Goal: Task Accomplishment & Management: Manage account settings

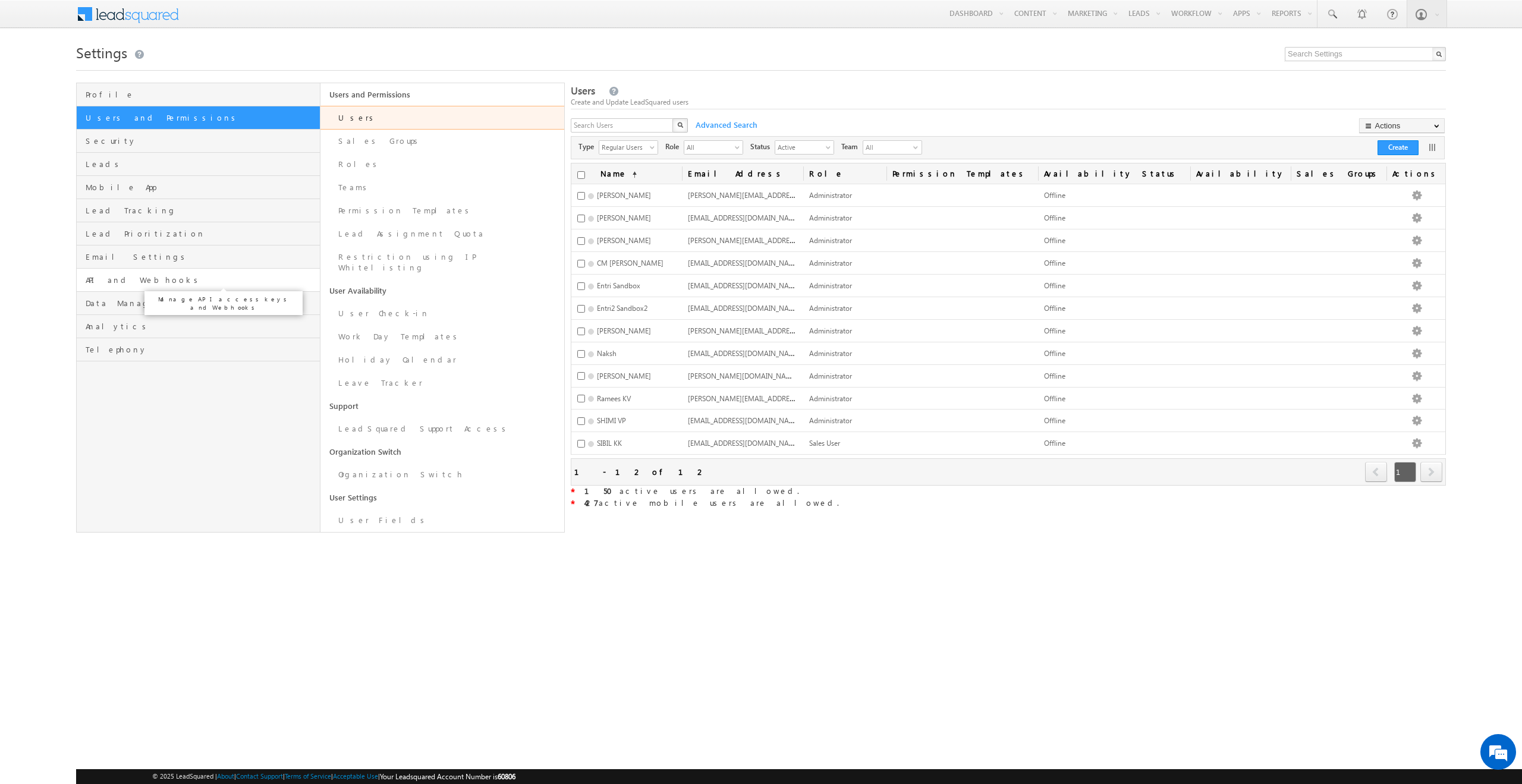
click at [160, 279] on span "API and Webhooks" at bounding box center [201, 280] width 231 height 10
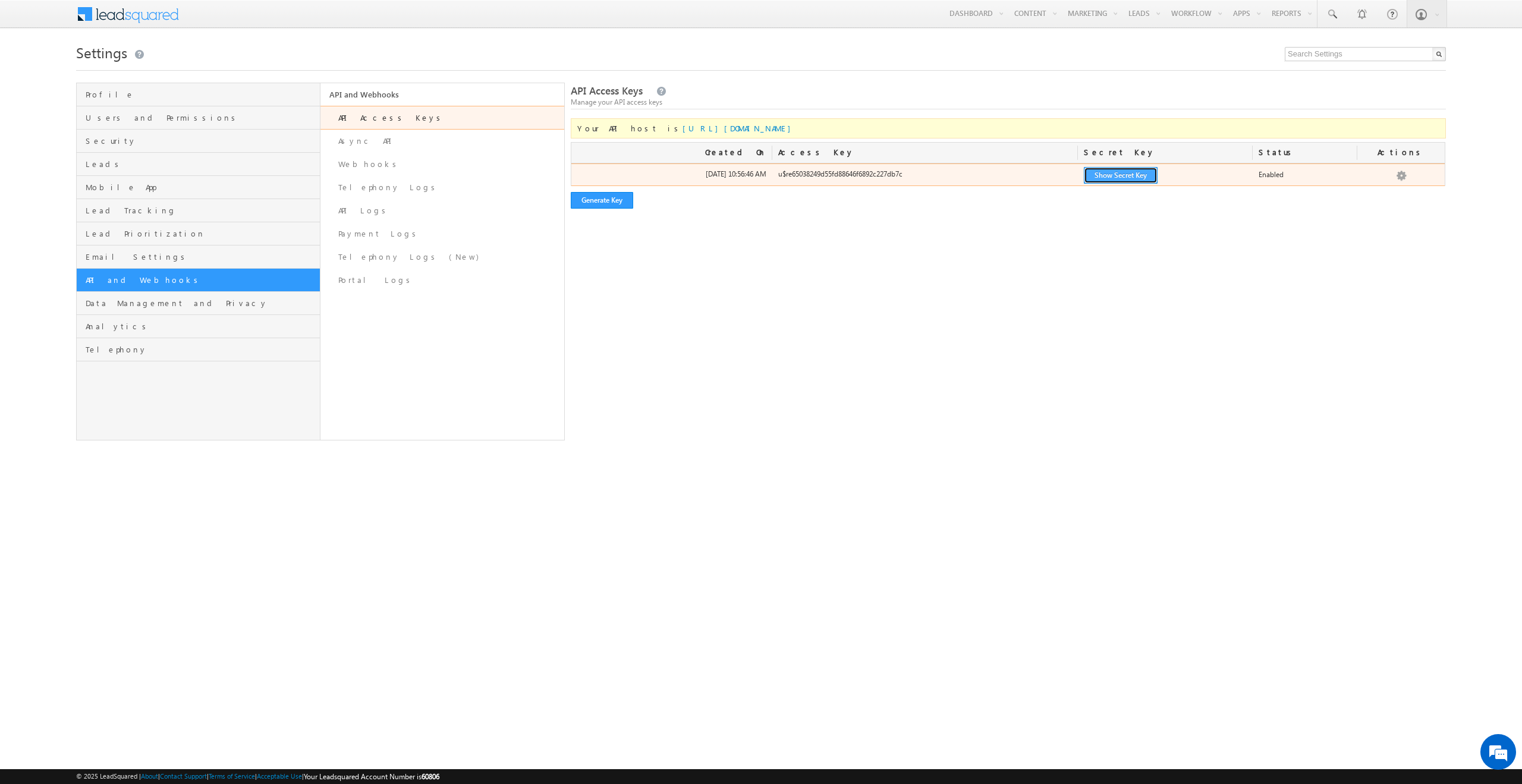
click at [1125, 180] on button "Show Secret Key" at bounding box center [1120, 175] width 74 height 16
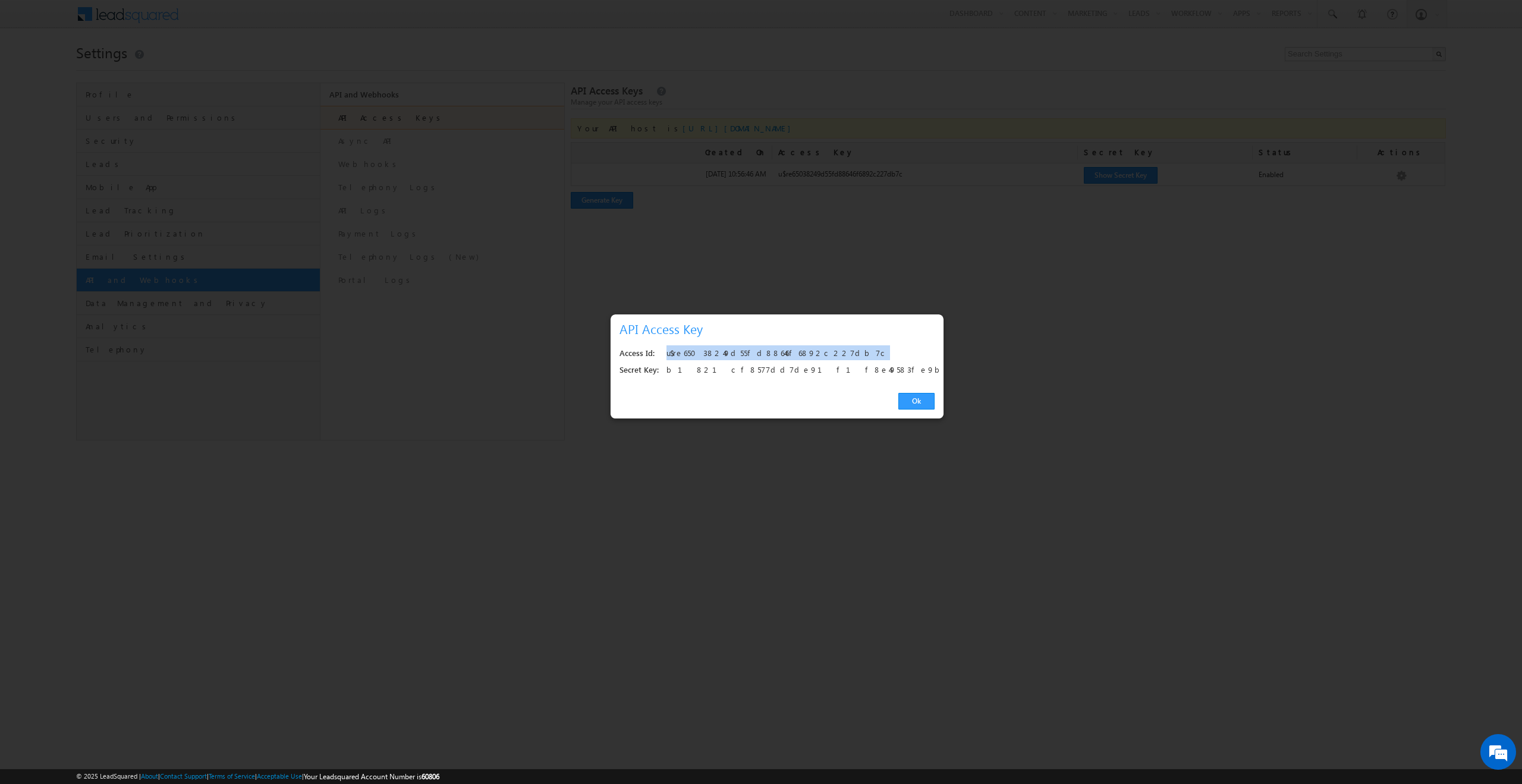
drag, startPoint x: 814, startPoint y: 358, endPoint x: 665, endPoint y: 360, distance: 149.0
click at [665, 360] on div "Access Id: u$re65038249d55fd88646f6892c227db7c" at bounding box center [777, 354] width 315 height 16
copy div "u$re65038249d55fd88646f6892c227db7c"
drag, startPoint x: 848, startPoint y: 371, endPoint x: 666, endPoint y: 370, distance: 182.0
click at [668, 367] on div "b1821cf8577dd7de91f1f8e49583fe9bbd1ce017" at bounding box center [797, 370] width 261 height 16
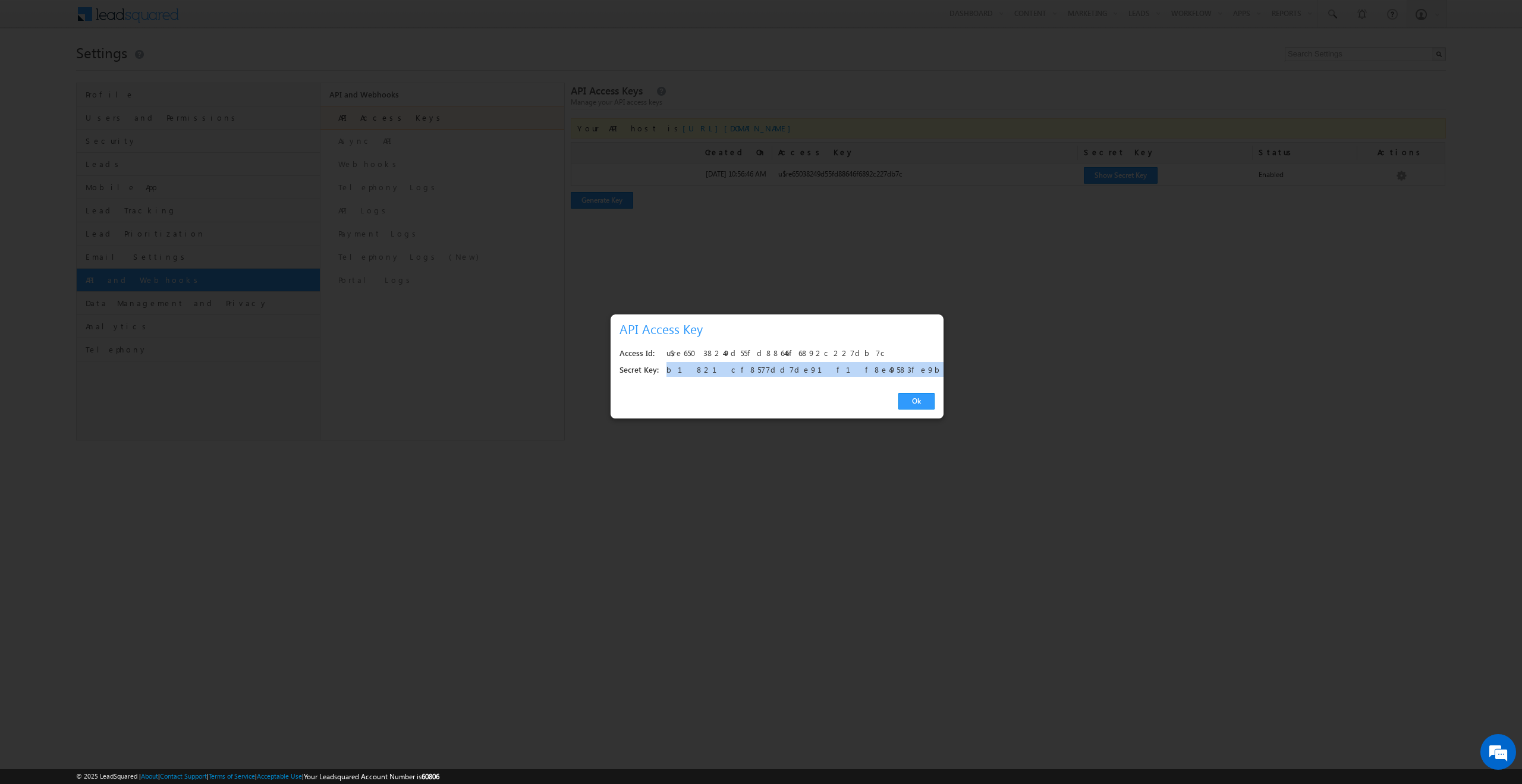
copy div "b1821cf8577dd7de91f1f8e49583fe9bbd1ce017"
click at [913, 405] on link "Ok" at bounding box center [916, 401] width 37 height 16
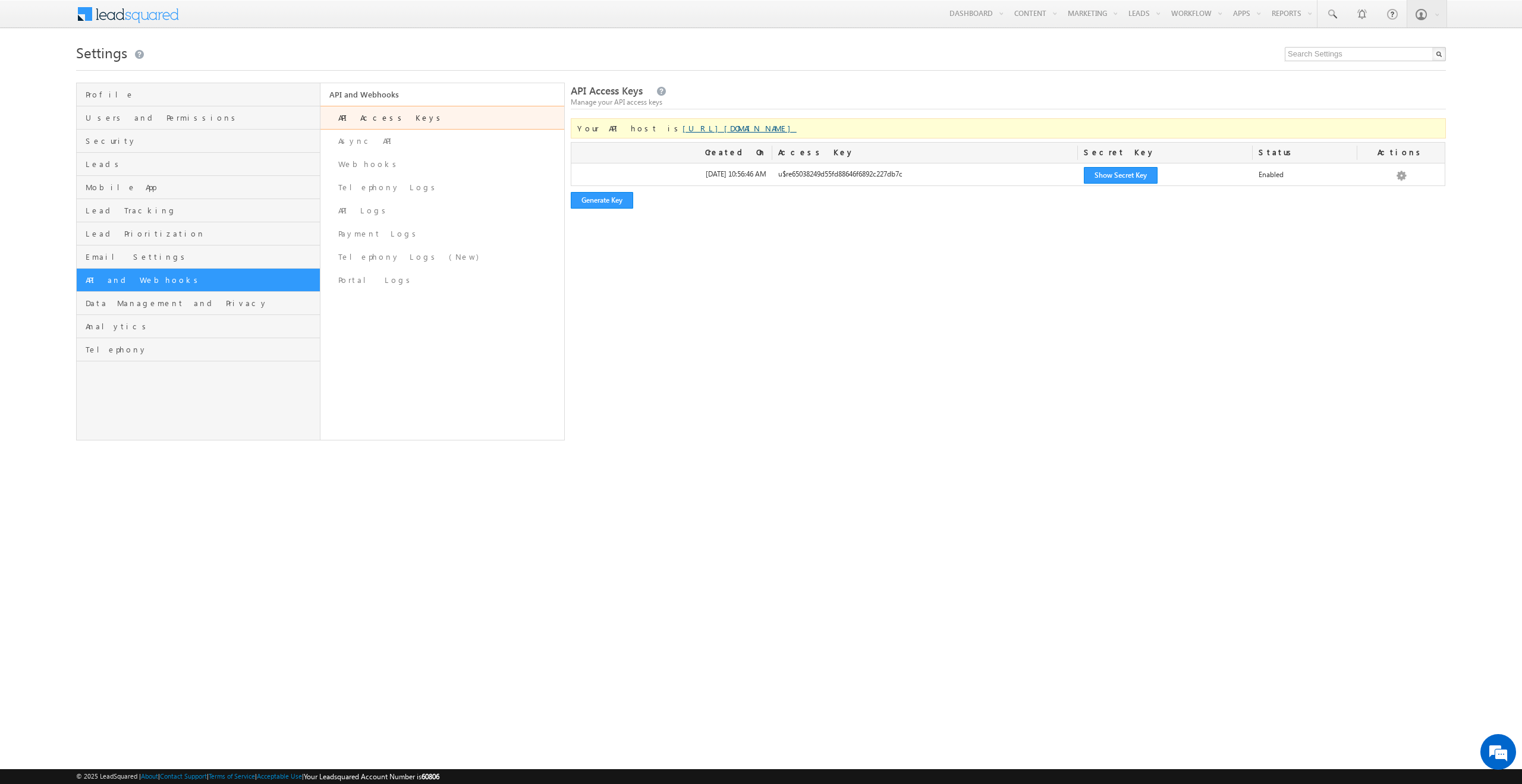
drag, startPoint x: 762, startPoint y: 127, endPoint x: 657, endPoint y: 126, distance: 105.0
click at [657, 126] on div "Your API host is [URL][DOMAIN_NAME]" at bounding box center [1008, 128] width 875 height 20
copy link "[DOMAIN_NAME][URL]"
click at [729, 425] on div "API Access Keys Manage your API access keys Your API host is [URL][DOMAIN_NAME]…" at bounding box center [1008, 262] width 875 height 358
